Goal: Communication & Community: Answer question/provide support

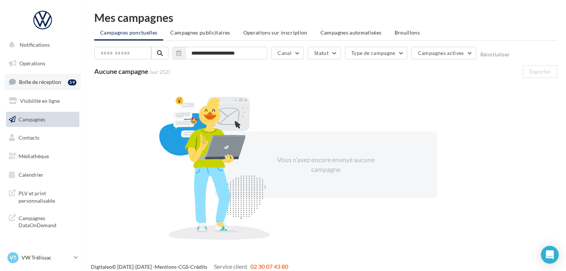
click at [65, 83] on link "Boîte de réception 59" at bounding box center [42, 82] width 76 height 16
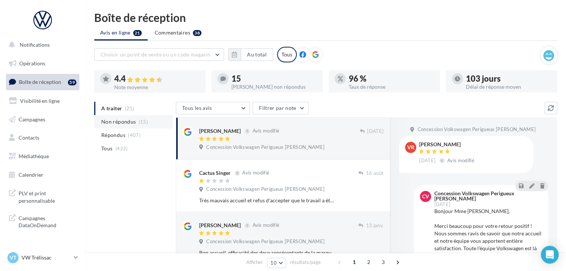
click at [123, 125] on li "Non répondus (15)" at bounding box center [133, 121] width 79 height 13
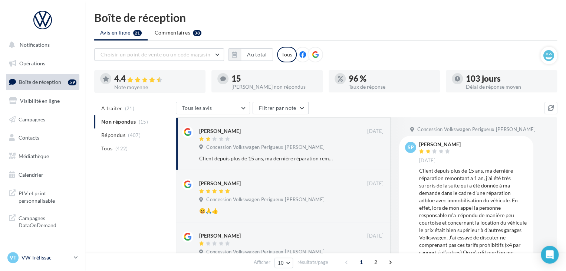
click at [47, 257] on p "VW Trélissac" at bounding box center [46, 257] width 49 height 7
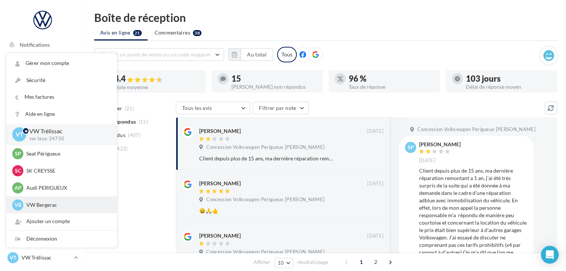
click at [67, 208] on p "VW Bergerac" at bounding box center [67, 204] width 82 height 7
